Goal: Find specific page/section

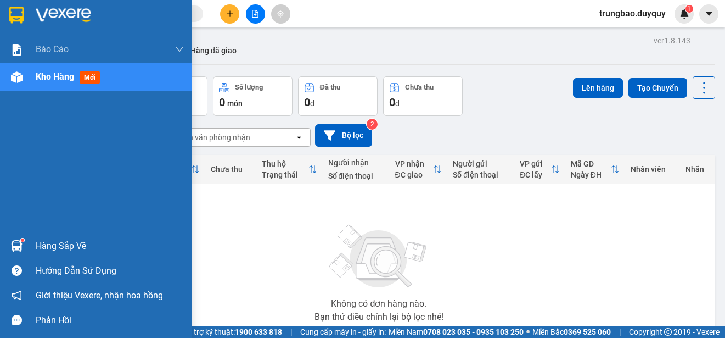
click at [19, 12] on img at bounding box center [16, 15] width 14 height 16
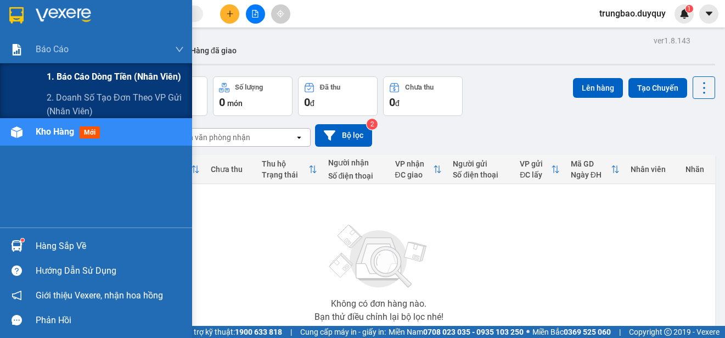
click at [68, 77] on span "1. Báo cáo dòng tiền (nhân viên)" at bounding box center [114, 77] width 135 height 14
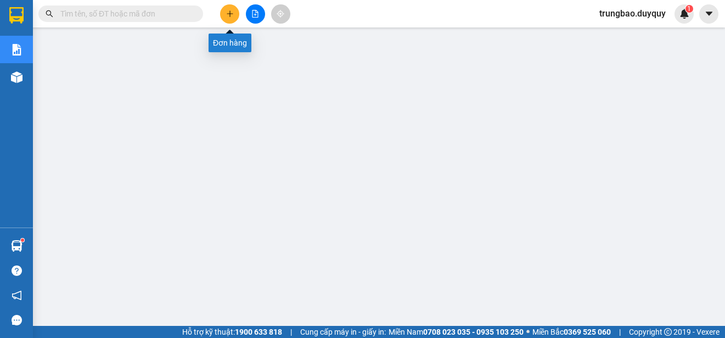
click at [234, 15] on button at bounding box center [229, 13] width 19 height 19
